Goal: Task Accomplishment & Management: Manage account settings

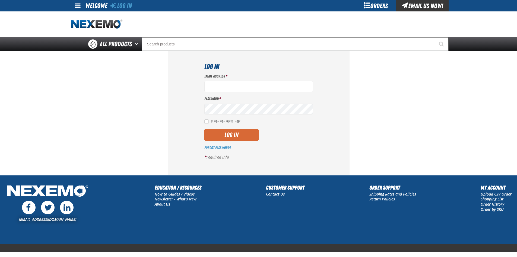
type input "[PERSON_NAME][EMAIL_ADDRESS][DOMAIN_NAME]"
click at [238, 135] on button "Log In" at bounding box center [232, 135] width 54 height 12
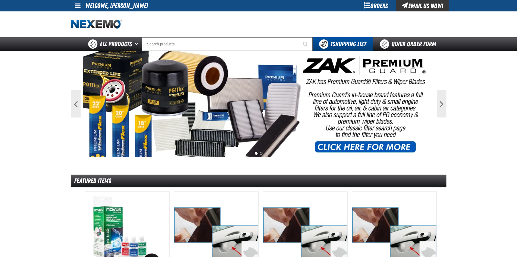
click at [82, 4] on link at bounding box center [78, 5] width 15 height 11
click at [92, 17] on link "My Account My Account" at bounding box center [85, 16] width 24 height 5
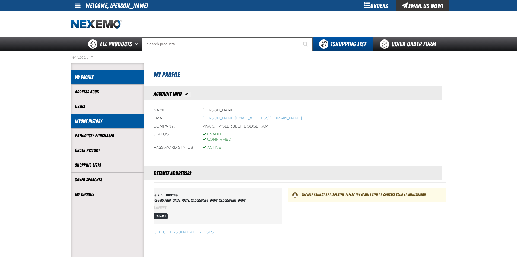
click at [82, 122] on link "Invoice History" at bounding box center [107, 121] width 65 height 6
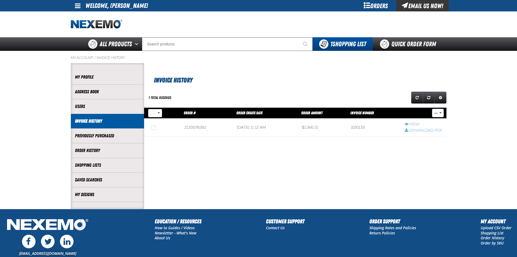
scroll to position [0, 0]
click at [320, 168] on section "Invoice History 1 total records Grid Settings" at bounding box center [295, 135] width 303 height 145
click at [442, 114] on button "..." at bounding box center [438, 113] width 12 height 8
click at [376, 92] on div "Grid Settings" at bounding box center [371, 97] width 152 height 14
click at [265, 85] on h1 "Invoice History" at bounding box center [296, 79] width 285 height 11
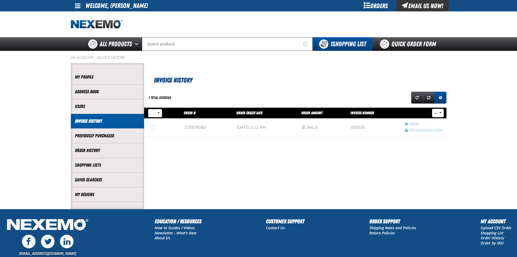
click at [439, 97] on span "Expand or Collapse Grid Settings" at bounding box center [440, 98] width 3 height 4
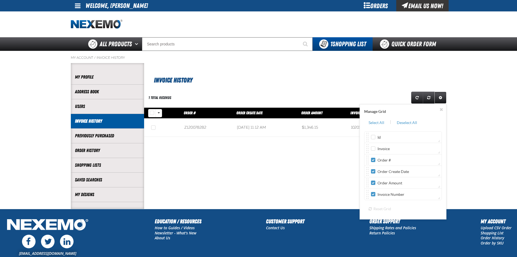
click at [377, 149] on label "Invoice" at bounding box center [380, 148] width 19 height 5
click at [376, 149] on input "Invoice" at bounding box center [373, 148] width 4 height 4
checkbox input "true"
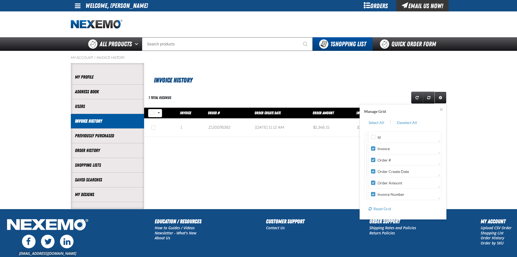
click at [383, 78] on h1 "Invoice History" at bounding box center [296, 79] width 285 height 11
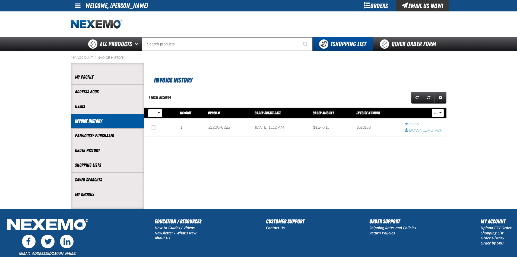
click at [277, 78] on h1 "Invoice History" at bounding box center [296, 79] width 285 height 11
drag, startPoint x: 260, startPoint y: 79, endPoint x: 213, endPoint y: 101, distance: 52.5
click at [261, 81] on h1 "Invoice History" at bounding box center [296, 79] width 285 height 11
click at [155, 115] on label "Select all rows" at bounding box center [152, 113] width 8 height 8
click at [154, 115] on input "Select all rows" at bounding box center [152, 113] width 4 height 4
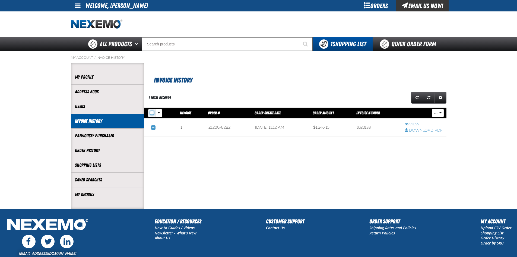
checkbox input "true"
click at [158, 114] on button "Rows selection options" at bounding box center [159, 113] width 7 height 8
click at [218, 83] on h1 "Invoice History" at bounding box center [296, 79] width 285 height 11
click at [256, 159] on section "Invoice History 1 total records Manage Grid Select All | Deselect All" at bounding box center [295, 135] width 303 height 145
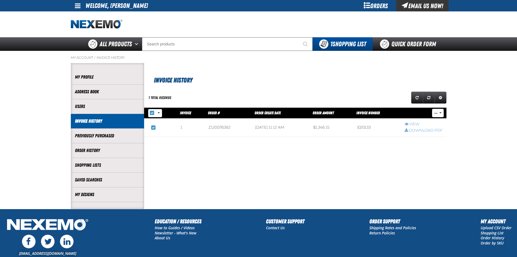
click at [268, 93] on div "1 total records" at bounding box center [217, 97] width 146 height 14
click at [441, 99] on span "Expand or Collapse Grid Settings" at bounding box center [440, 98] width 3 height 4
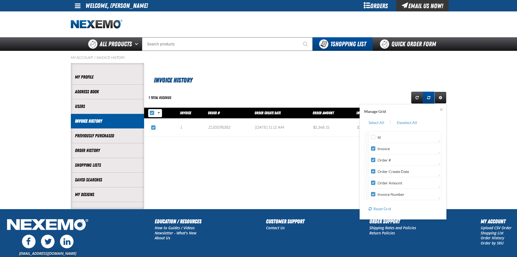
click at [427, 95] on link "Reset grid action" at bounding box center [429, 98] width 12 height 12
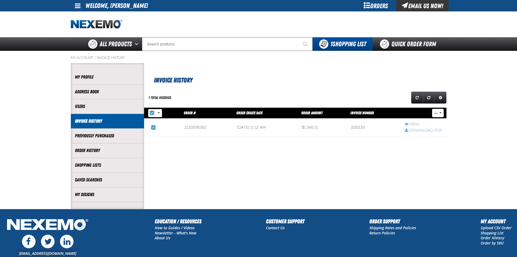
click at [325, 77] on h1 "Invoice History" at bounding box center [296, 79] width 285 height 11
click at [416, 96] on span "Refresh grid action" at bounding box center [417, 98] width 3 height 4
click at [265, 77] on h1 "Invoice History" at bounding box center [296, 79] width 285 height 11
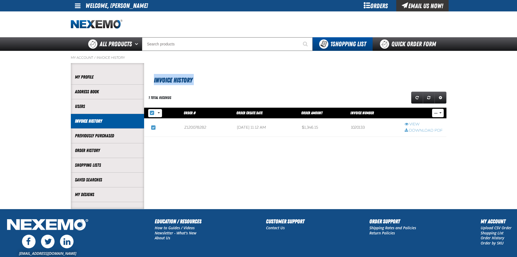
click at [265, 77] on h1 "Invoice History" at bounding box center [296, 79] width 285 height 11
click at [243, 74] on h1 "Invoice History" at bounding box center [296, 79] width 285 height 11
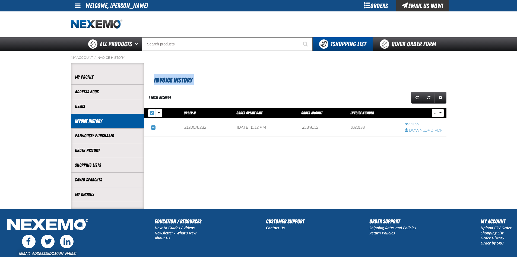
click at [243, 74] on h1 "Invoice History" at bounding box center [296, 79] width 285 height 11
